Goal: Transaction & Acquisition: Purchase product/service

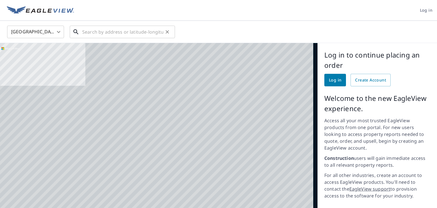
click at [90, 32] on input "text" at bounding box center [122, 32] width 81 height 16
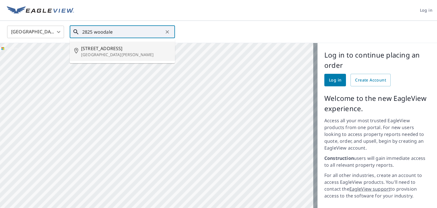
click at [111, 54] on p "[GEOGRAPHIC_DATA][PERSON_NAME]" at bounding box center [125, 55] width 89 height 6
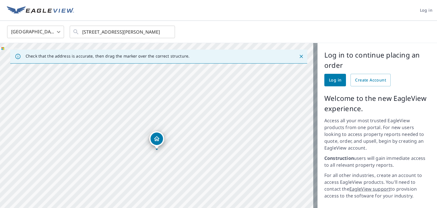
click at [157, 147] on div "Dropped pin, building 1, Residential property, 2825 Woodale Dr Saint Paul, MN 5…" at bounding box center [156, 146] width 7 height 6
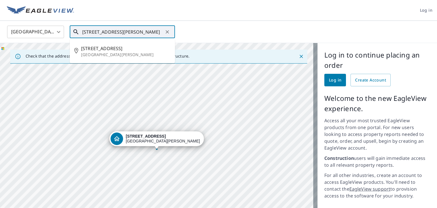
click at [142, 31] on input "[STREET_ADDRESS][PERSON_NAME]" at bounding box center [122, 32] width 81 height 16
click at [113, 72] on p "Mounds View, MN 55112" at bounding box center [125, 74] width 89 height 6
type input "2825 Woodale Dr Mounds View, MN 55112"
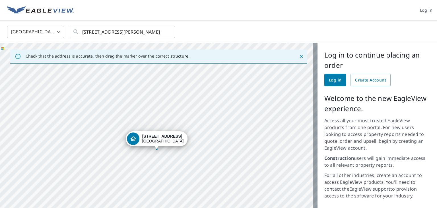
click at [136, 140] on div "Dropped pin, building 1, Residential property, 2825 Woodale Dr Mounds View, MN …" at bounding box center [133, 138] width 13 height 13
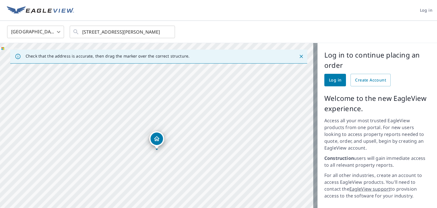
click at [156, 147] on div "Dropped pin, building 1, Residential property, 2825 Woodale Dr Mounds View, MN …" at bounding box center [156, 146] width 7 height 6
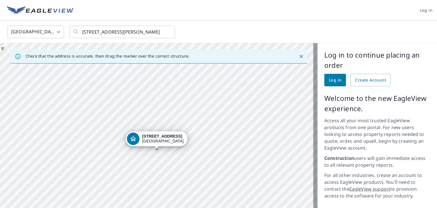
click at [131, 135] on icon "Dropped pin, building 1, Residential property, 2825 Woodale Dr Mounds View, MN …" at bounding box center [133, 138] width 7 height 7
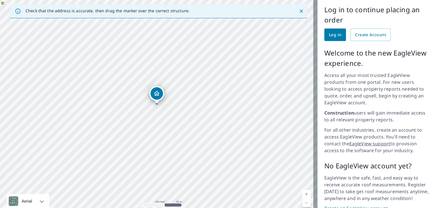
scroll to position [64, 0]
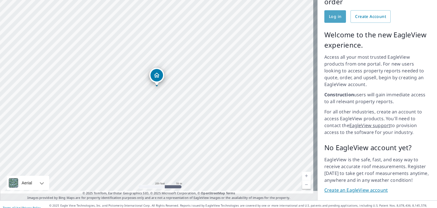
click at [332, 15] on span "Log in" at bounding box center [335, 16] width 13 height 7
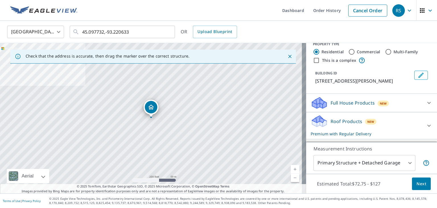
scroll to position [8, 0]
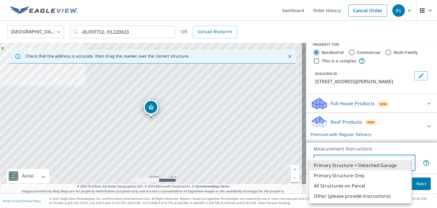
click at [406, 163] on body "RS RS Dashboard Order History Cancel Order RS [GEOGRAPHIC_DATA] US ​ 45.097732,…" at bounding box center [218, 104] width 437 height 208
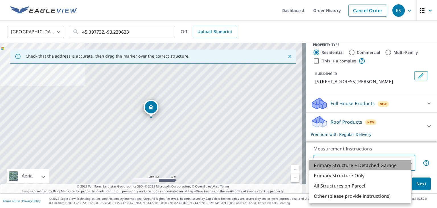
click at [394, 165] on li "Primary Structure + Detached Garage" at bounding box center [361, 165] width 102 height 10
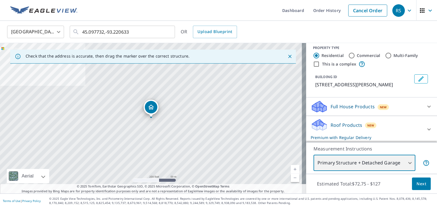
scroll to position [3, 0]
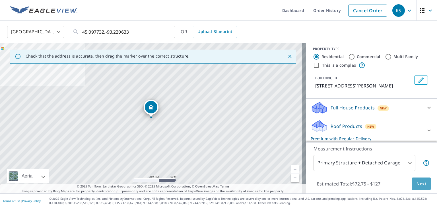
click at [422, 183] on button "Next" at bounding box center [421, 183] width 19 height 13
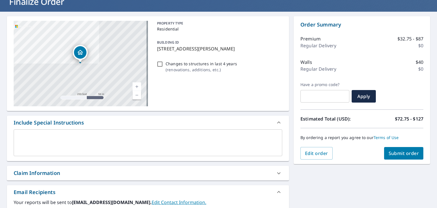
scroll to position [41, 0]
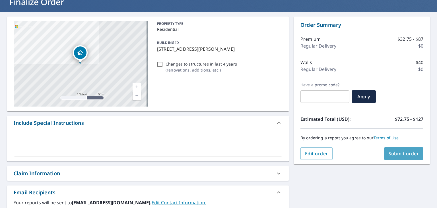
click at [406, 153] on span "Submit order" at bounding box center [404, 153] width 30 height 6
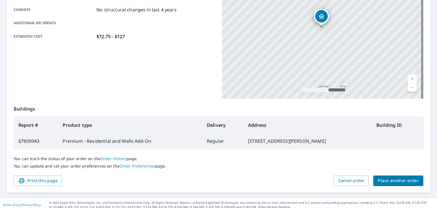
scroll to position [127, 0]
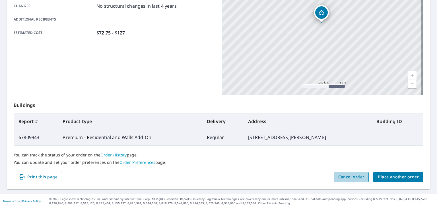
click at [343, 176] on span "Cancel order" at bounding box center [352, 176] width 26 height 7
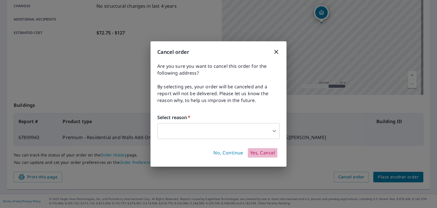
click at [261, 153] on span "Yes, Cancel" at bounding box center [262, 153] width 25 height 6
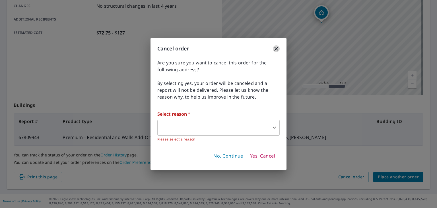
click at [276, 49] on icon "button" at bounding box center [277, 49] width 4 height 4
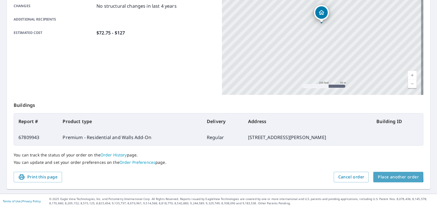
click at [383, 175] on span "Place another order" at bounding box center [398, 176] width 41 height 7
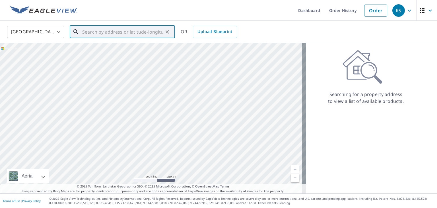
click at [99, 34] on input "text" at bounding box center [122, 32] width 81 height 16
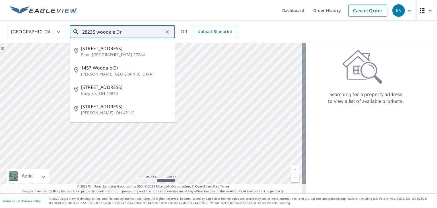
click at [92, 31] on input "28235 woodale Dr" at bounding box center [122, 32] width 81 height 16
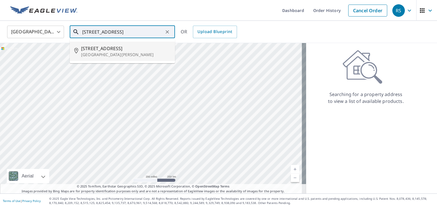
click at [106, 49] on span "[STREET_ADDRESS]" at bounding box center [125, 48] width 89 height 7
type input "[STREET_ADDRESS][PERSON_NAME]"
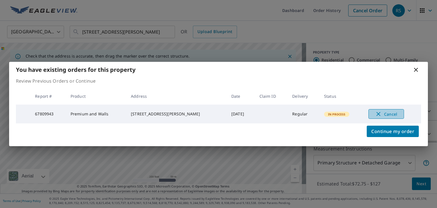
click at [378, 113] on span "Cancel" at bounding box center [387, 113] width 24 height 7
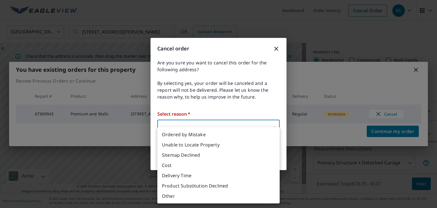
click at [200, 131] on body "RS RS Dashboard Order History Cancel Order RS [GEOGRAPHIC_DATA] [GEOGRAPHIC_DAT…" at bounding box center [218, 104] width 437 height 208
click at [213, 132] on li "Ordered by Mistake" at bounding box center [218, 134] width 122 height 10
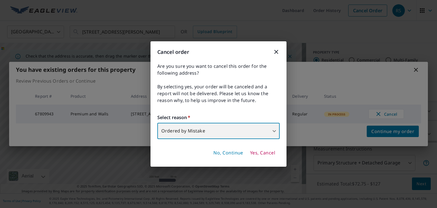
type input "30"
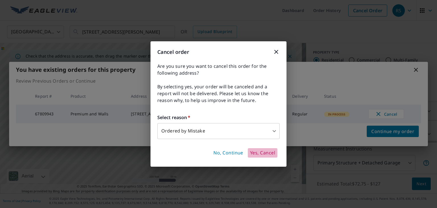
click at [260, 153] on span "Yes, Cancel" at bounding box center [262, 153] width 25 height 6
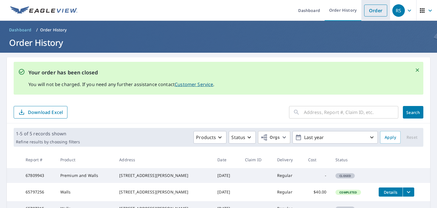
click at [369, 11] on link "Order" at bounding box center [376, 11] width 23 height 12
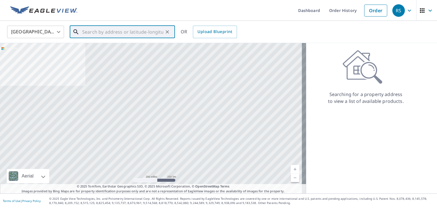
click at [97, 34] on input "text" at bounding box center [122, 32] width 81 height 16
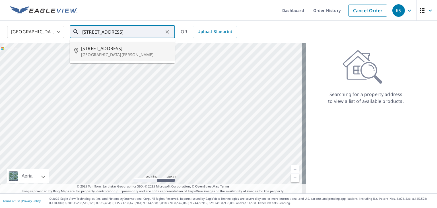
click at [88, 48] on span "[STREET_ADDRESS]" at bounding box center [125, 48] width 89 height 7
type input "[STREET_ADDRESS][PERSON_NAME]"
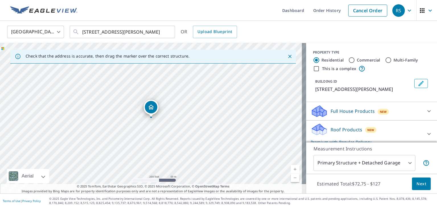
click at [150, 116] on div "Dropped pin, building 1, Residential property, 2825 Woodale Dr Saint Paul, MN 5…" at bounding box center [151, 114] width 7 height 6
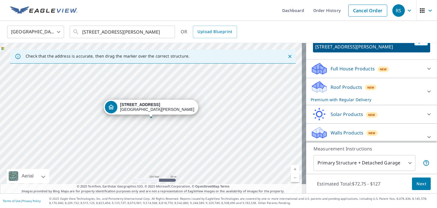
scroll to position [41, 0]
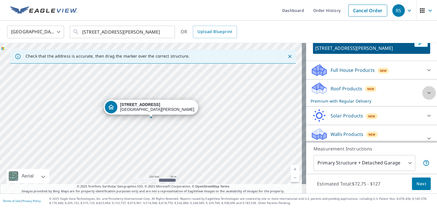
click at [428, 93] on icon at bounding box center [429, 93] width 3 height 2
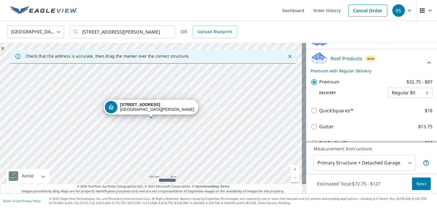
scroll to position [72, 0]
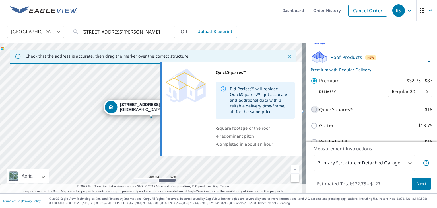
click at [311, 109] on input "QuickSquares™ $18" at bounding box center [315, 109] width 9 height 7
checkbox input "true"
checkbox input "false"
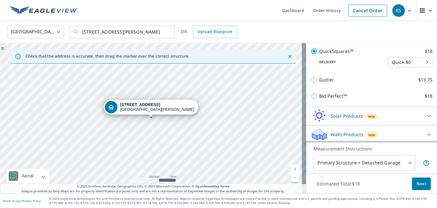
scroll to position [119, 0]
click at [419, 185] on span "Next" at bounding box center [422, 183] width 10 height 7
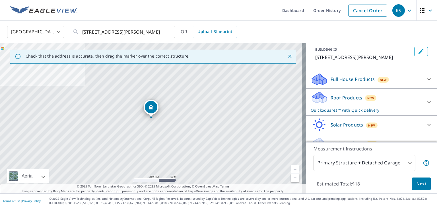
scroll to position [42, 0]
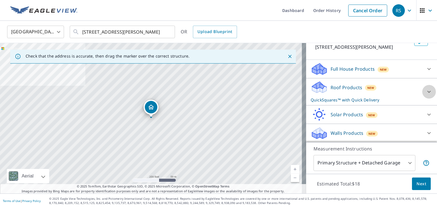
click at [428, 91] on icon at bounding box center [429, 92] width 3 height 2
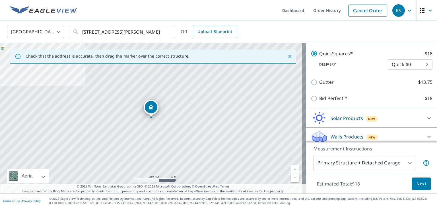
scroll to position [119, 0]
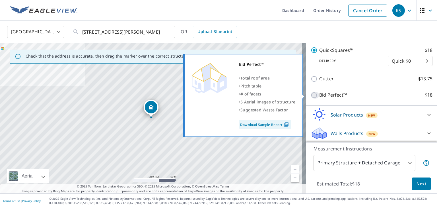
click at [311, 94] on input "Bid Perfect™ $18" at bounding box center [315, 95] width 9 height 7
checkbox input "true"
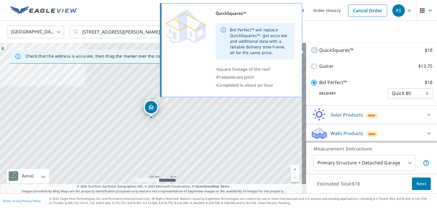
click at [311, 51] on input "QuickSquares™ $18" at bounding box center [315, 50] width 9 height 7
checkbox input "true"
checkbox input "false"
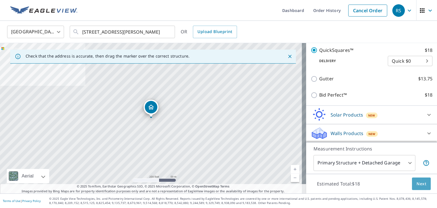
click at [417, 186] on span "Next" at bounding box center [422, 183] width 10 height 7
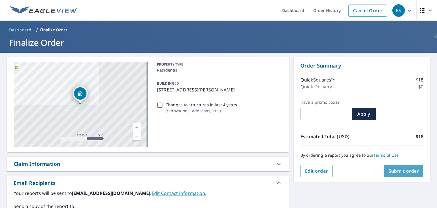
click at [406, 170] on span "Submit order" at bounding box center [404, 171] width 30 height 6
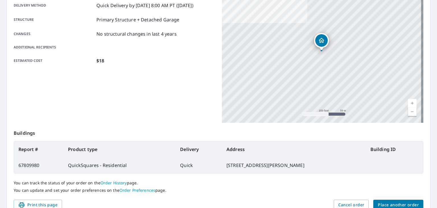
scroll to position [105, 0]
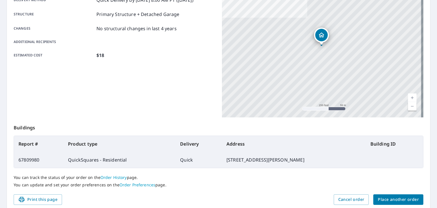
click at [296, 145] on th "Address" at bounding box center [294, 144] width 144 height 16
